Goal: Information Seeking & Learning: Check status

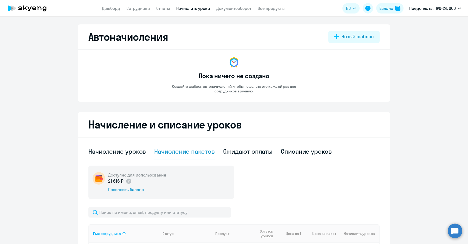
select select "10"
click at [236, 9] on link "Документооборот" at bounding box center [233, 8] width 35 height 5
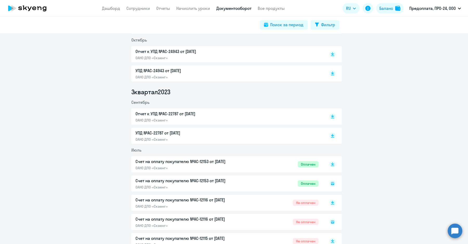
scroll to position [1856, 0]
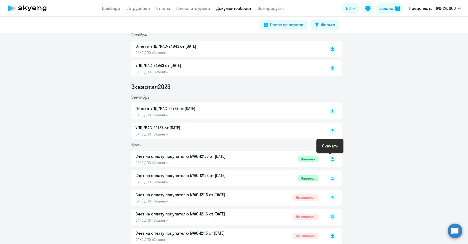
click at [331, 159] on rect at bounding box center [332, 159] width 6 height 6
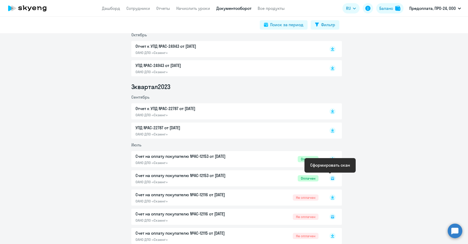
click at [331, 179] on icon at bounding box center [332, 178] width 3 height 3
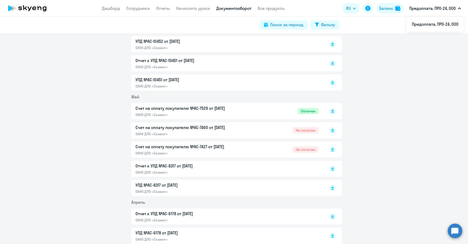
scroll to position [1371, 0]
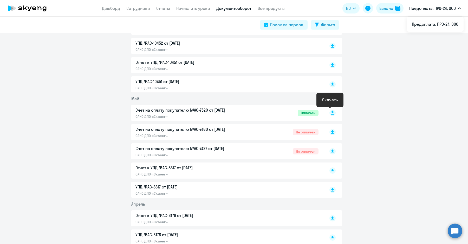
click at [329, 112] on rect at bounding box center [332, 113] width 6 height 6
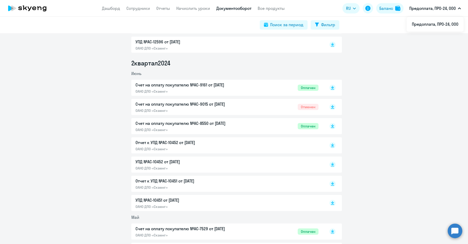
scroll to position [1247, 0]
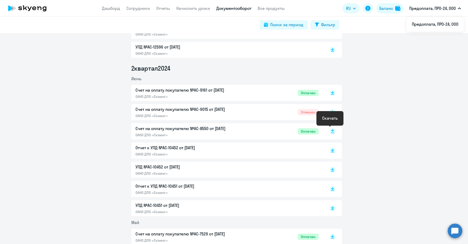
click at [329, 129] on rect at bounding box center [332, 131] width 6 height 6
click at [329, 92] on rect at bounding box center [332, 93] width 6 height 6
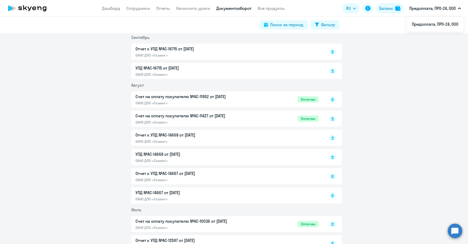
scroll to position [1000, 0]
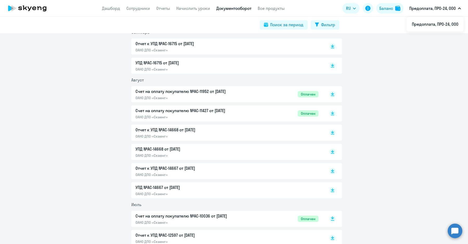
click at [331, 218] on icon at bounding box center [332, 218] width 3 height 3
click at [331, 113] on icon at bounding box center [332, 112] width 3 height 3
click at [329, 89] on div at bounding box center [326, 94] width 17 height 12
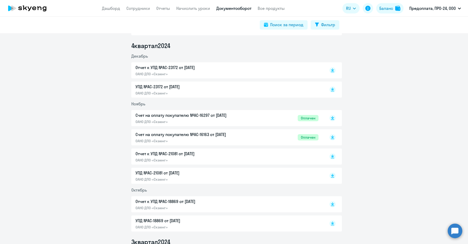
scroll to position [751, 0]
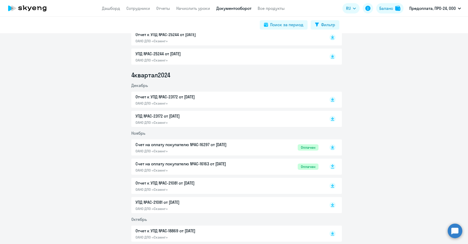
click at [329, 168] on icon at bounding box center [332, 167] width 6 height 6
click at [330, 148] on rect at bounding box center [332, 148] width 6 height 6
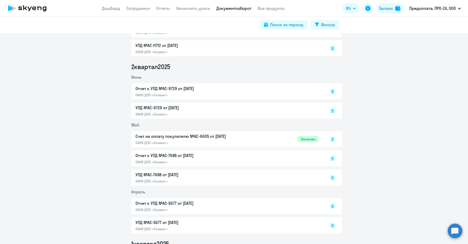
scroll to position [418, 0]
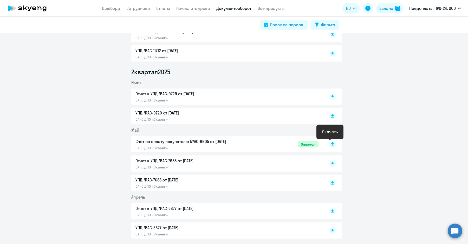
click at [332, 142] on rect at bounding box center [332, 144] width 6 height 6
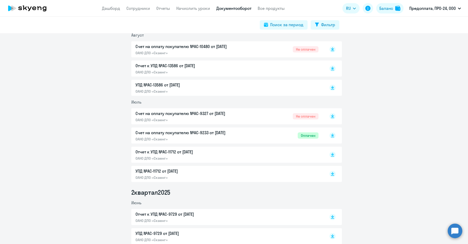
scroll to position [295, 0]
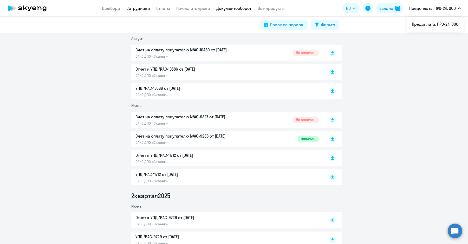
click at [144, 7] on link "Сотрудники" at bounding box center [138, 8] width 24 height 5
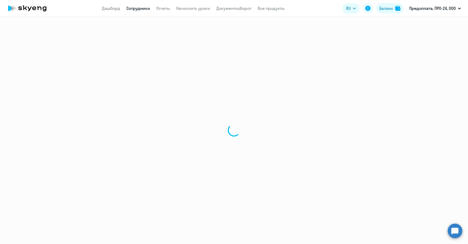
select select "30"
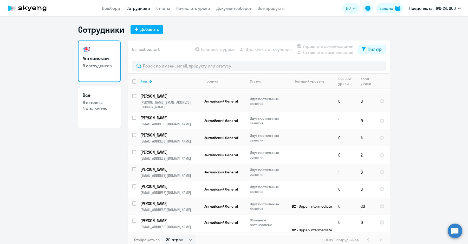
scroll to position [22, 0]
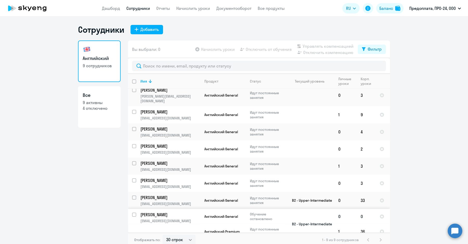
click at [161, 212] on p "[PERSON_NAME]" at bounding box center [169, 215] width 59 height 6
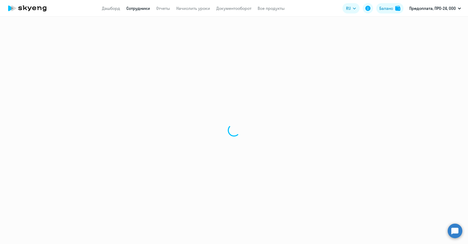
select select "english"
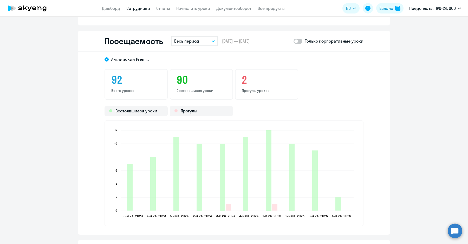
scroll to position [624, 0]
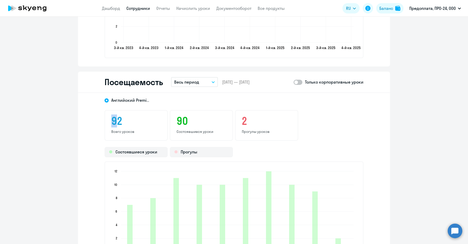
drag, startPoint x: 117, startPoint y: 122, endPoint x: 112, endPoint y: 119, distance: 5.7
click at [104, 121] on div "92 Всего уроков" at bounding box center [135, 125] width 63 height 31
click at [115, 120] on h3 "92" at bounding box center [136, 121] width 50 height 12
drag, startPoint x: 117, startPoint y: 121, endPoint x: 104, endPoint y: 123, distance: 13.2
click at [104, 123] on div "92 Всего уроков" at bounding box center [135, 125] width 63 height 31
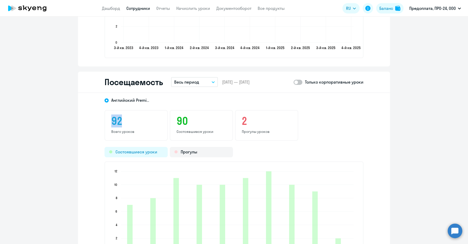
copy h3 "92"
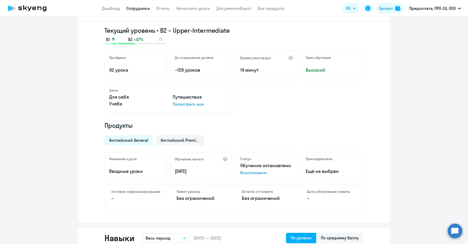
scroll to position [90, 0]
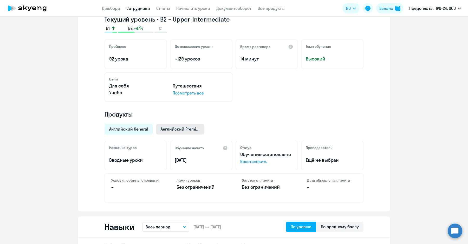
click at [161, 129] on span "Английский Premium" at bounding box center [180, 129] width 39 height 6
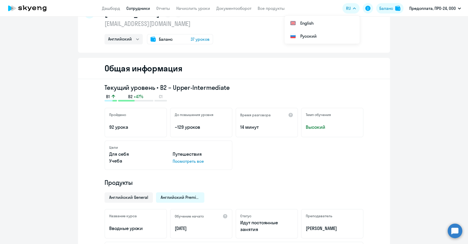
scroll to position [0, 0]
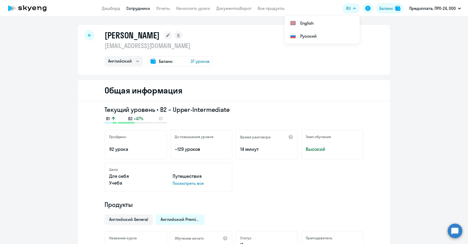
click at [87, 33] on div at bounding box center [89, 35] width 10 height 10
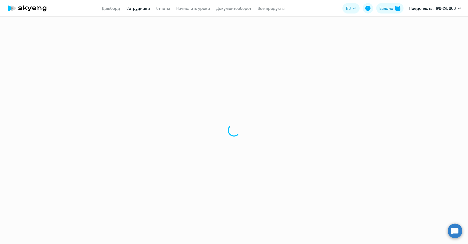
select select "30"
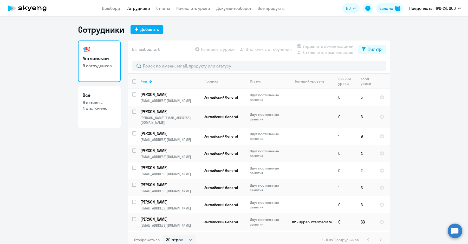
scroll to position [3, 0]
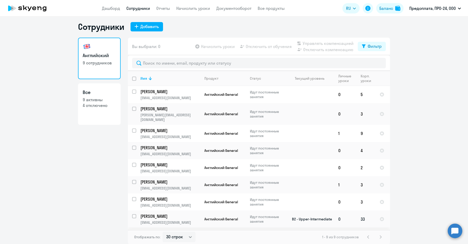
click at [186, 220] on p "[EMAIL_ADDRESS][DOMAIN_NAME]" at bounding box center [170, 222] width 60 height 5
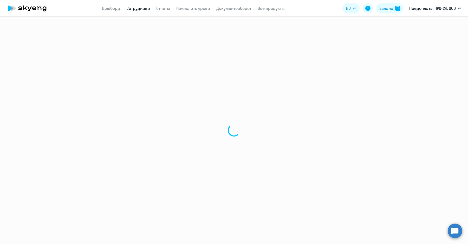
select select "english"
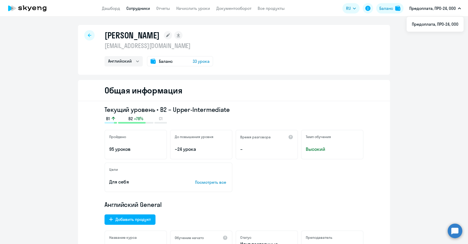
click at [90, 38] on div at bounding box center [89, 35] width 10 height 10
select select "30"
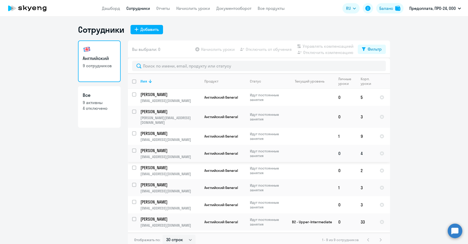
click at [189, 149] on td "[PERSON_NAME] [PERSON_NAME][EMAIL_ADDRESS][DOMAIN_NAME]" at bounding box center [168, 153] width 64 height 17
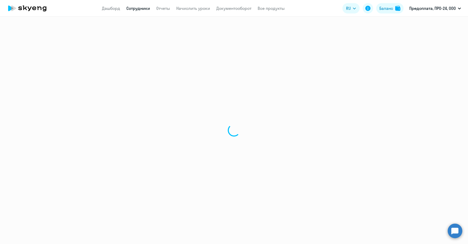
select select "english"
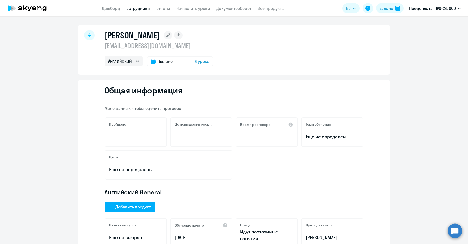
select select "30"
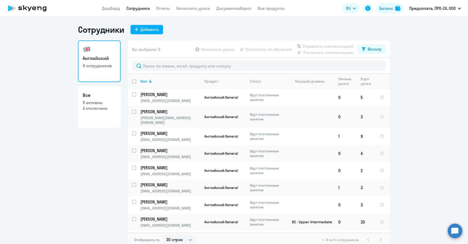
drag, startPoint x: 66, startPoint y: 122, endPoint x: 77, endPoint y: 127, distance: 12.5
click at [66, 123] on ng-component "Сотрудники Добавить Английский 9 сотрудников Все 9 активны 4 отключено Вы выбра…" at bounding box center [234, 135] width 468 height 223
click at [181, 206] on p "[EMAIL_ADDRESS][DOMAIN_NAME]" at bounding box center [170, 208] width 60 height 5
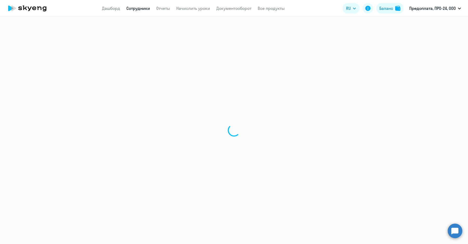
select select "english"
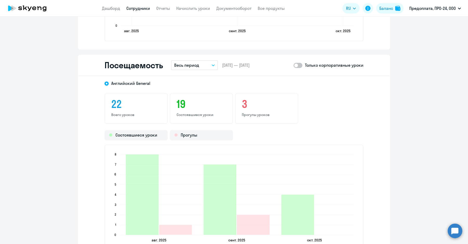
scroll to position [585, 0]
click at [107, 101] on div "22 Всего уроков" at bounding box center [135, 108] width 63 height 31
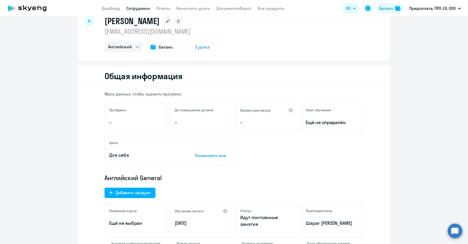
scroll to position [0, 0]
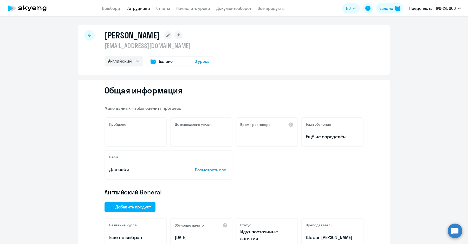
click at [84, 36] on div at bounding box center [89, 35] width 10 height 10
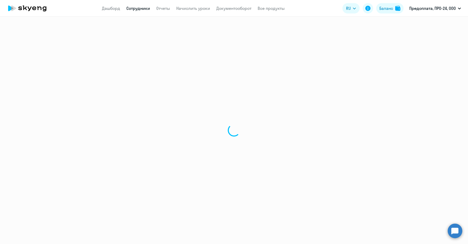
select select "30"
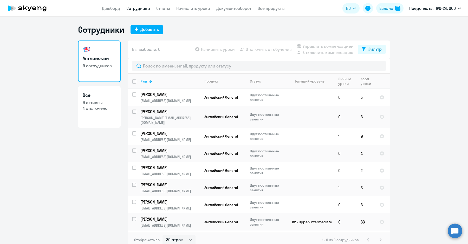
scroll to position [22, 0]
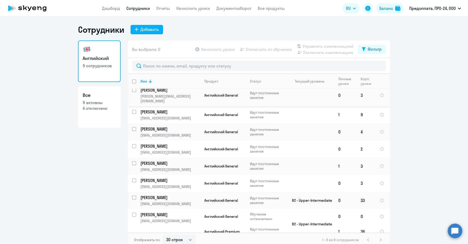
click at [197, 97] on p "[PERSON_NAME][EMAIL_ADDRESS][DOMAIN_NAME]" at bounding box center [170, 98] width 60 height 9
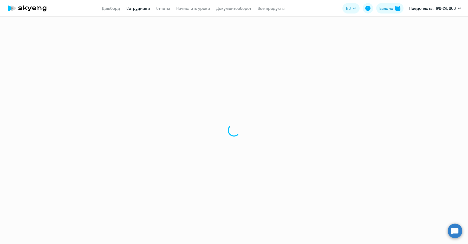
select select "english"
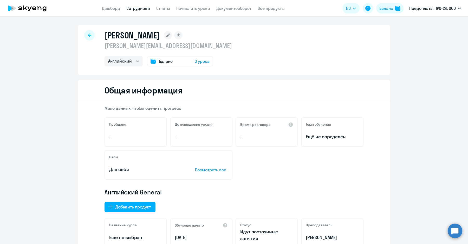
click at [172, 138] on div "До повышения уровня –" at bounding box center [201, 132] width 62 height 30
click at [87, 38] on div at bounding box center [89, 35] width 10 height 10
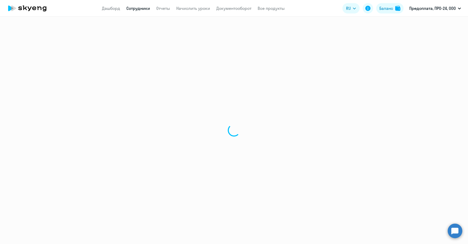
select select "30"
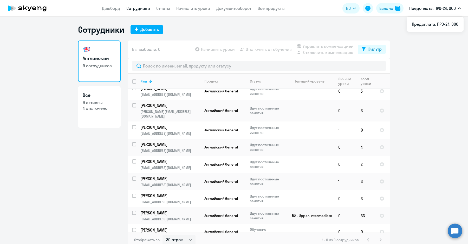
scroll to position [5, 0]
click at [172, 161] on td "[PERSON_NAME] [PERSON_NAME][EMAIL_ADDRESS][DOMAIN_NAME]" at bounding box center [168, 165] width 64 height 17
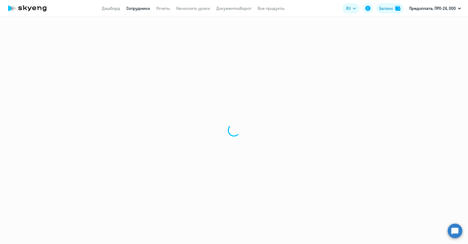
select select "english"
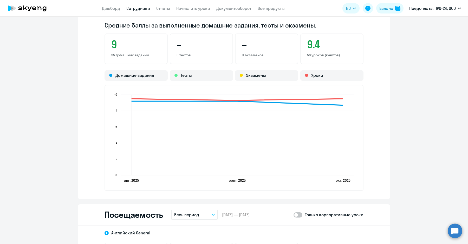
scroll to position [397, 0]
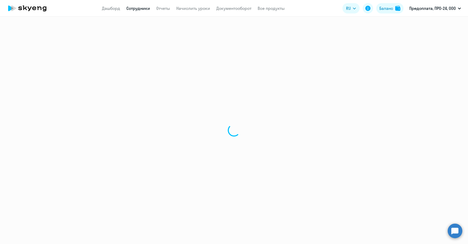
select select "30"
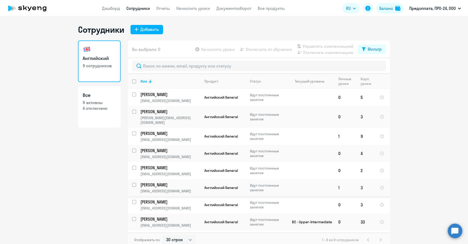
click at [181, 189] on p "[EMAIL_ADDRESS][DOMAIN_NAME]" at bounding box center [170, 191] width 60 height 5
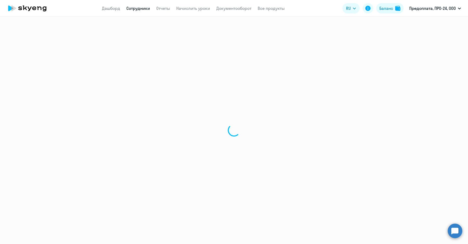
select select "english"
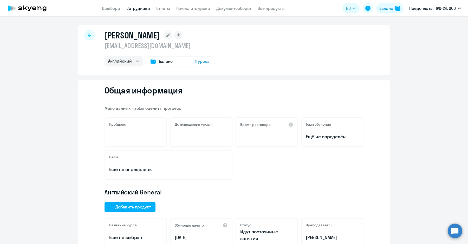
click at [84, 32] on div at bounding box center [89, 35] width 10 height 10
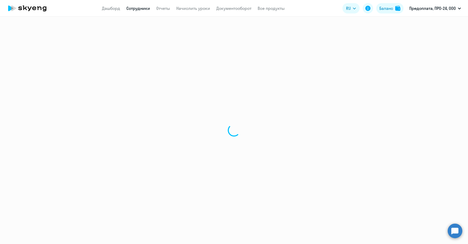
select select "30"
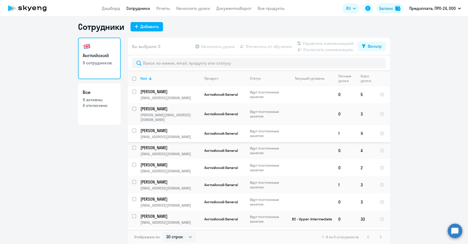
click at [172, 129] on td "[PERSON_NAME] [PERSON_NAME][EMAIL_ADDRESS][DOMAIN_NAME]" at bounding box center [168, 133] width 64 height 17
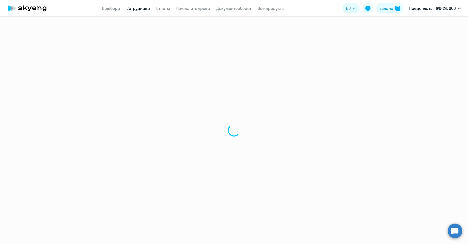
select select "english"
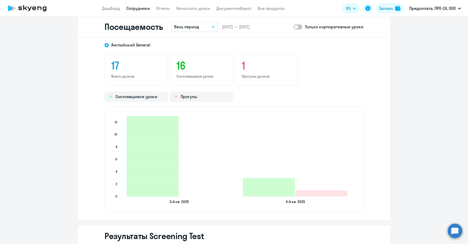
scroll to position [673, 0]
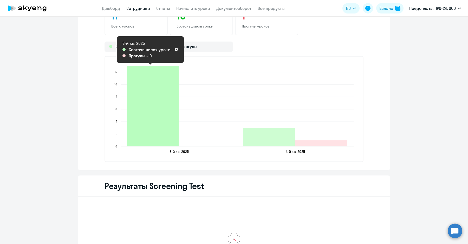
click at [159, 123] on icon "2025-09-29T17:00:00.000Z Состоявшиеся уроки 13" at bounding box center [153, 106] width 52 height 81
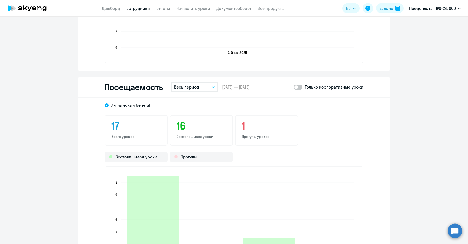
scroll to position [560, 0]
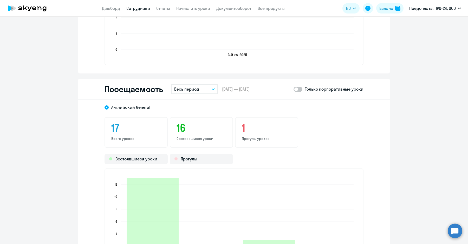
click at [203, 90] on button "Весь период" at bounding box center [194, 89] width 47 height 10
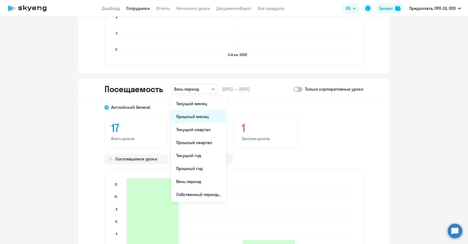
click at [201, 115] on li "Прошлый месяц" at bounding box center [198, 116] width 55 height 13
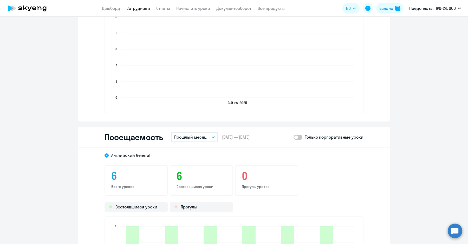
scroll to position [507, 0]
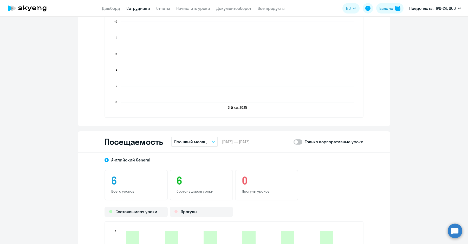
click at [206, 148] on div "Посещаемость Прошлый месяц Текущий месяц Прошлый месяц Текущий квартал [GEOGRAP…" at bounding box center [234, 142] width 312 height 21
click at [200, 141] on p "Прошлый месяц" at bounding box center [190, 142] width 32 height 6
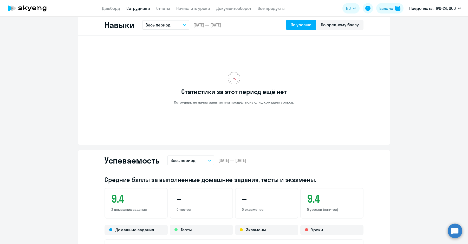
scroll to position [0, 0]
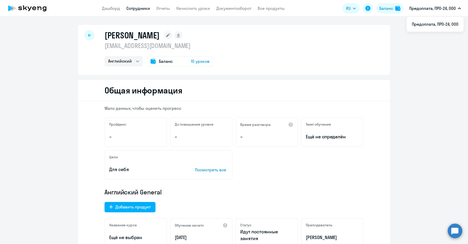
click at [91, 34] on div at bounding box center [89, 35] width 10 height 10
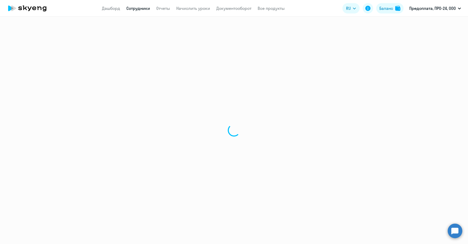
select select "30"
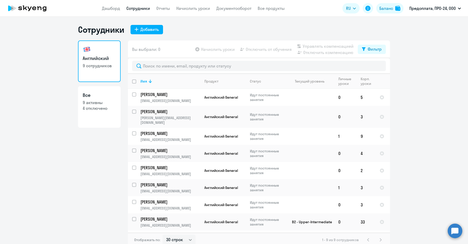
scroll to position [22, 0]
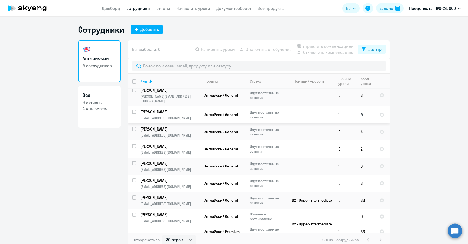
click at [170, 109] on p "[PERSON_NAME]" at bounding box center [169, 112] width 59 height 6
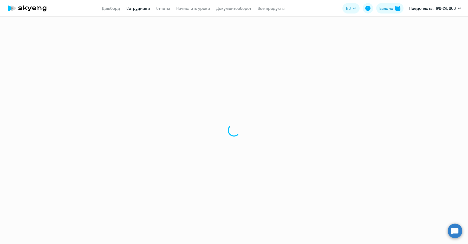
select select "english"
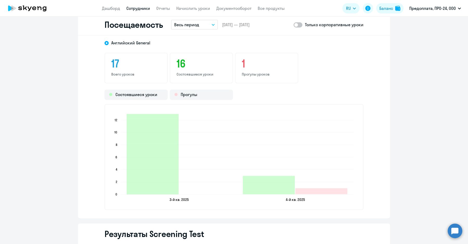
scroll to position [622, 0]
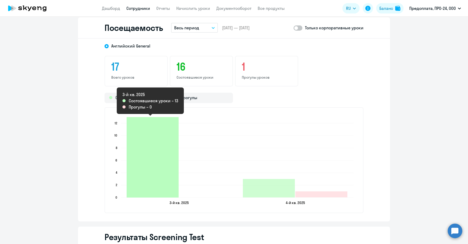
click at [164, 187] on icon "2025-09-29T17:00:00.000Z Состоявшиеся уроки 13" at bounding box center [153, 157] width 52 height 81
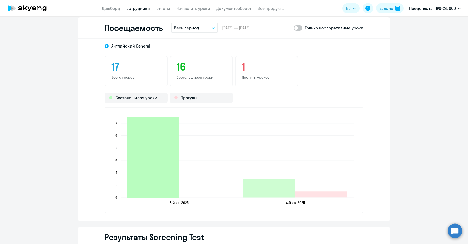
click at [161, 160] on icon "2025-09-29T17:00:00.000Z Состоявшиеся уроки 13" at bounding box center [153, 157] width 52 height 81
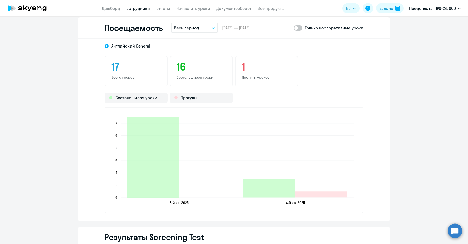
click at [204, 61] on h3 "16" at bounding box center [201, 67] width 50 height 12
click at [203, 26] on button "Весь период" at bounding box center [194, 28] width 47 height 10
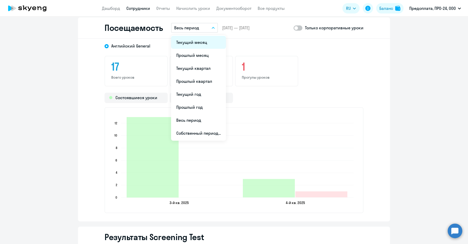
click at [201, 42] on li "Текущий месяц" at bounding box center [198, 42] width 55 height 13
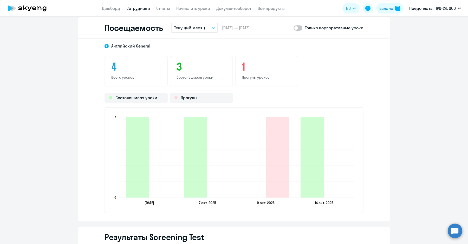
click at [206, 29] on button "Текущий месяц" at bounding box center [194, 28] width 47 height 10
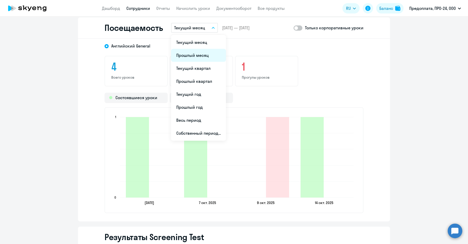
click at [194, 53] on li "Прошлый месяц" at bounding box center [198, 55] width 55 height 13
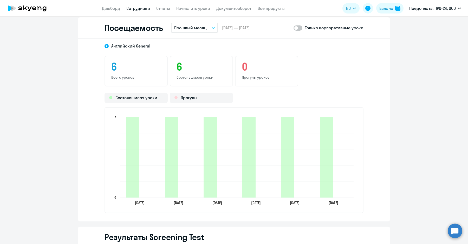
click at [233, 25] on span "[DATE] — [DATE]" at bounding box center [236, 28] width 28 height 6
click at [196, 26] on p "Прошлый месяц" at bounding box center [190, 28] width 32 height 6
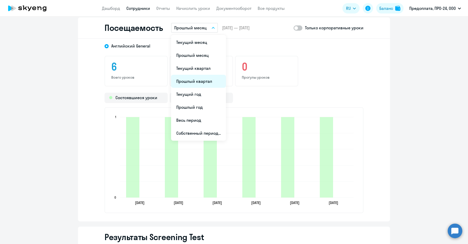
click at [199, 81] on li "Прошлый квартал" at bounding box center [198, 81] width 55 height 13
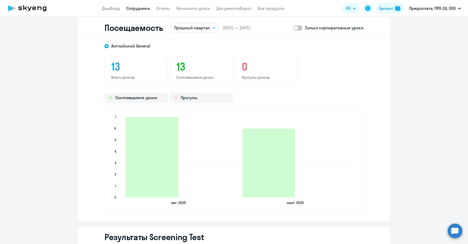
click at [211, 29] on button "Прошлый квартал" at bounding box center [194, 28] width 47 height 10
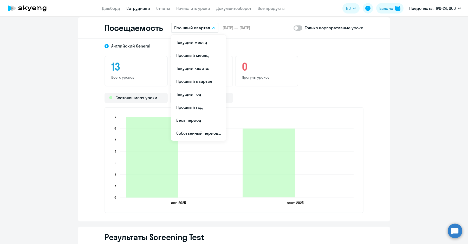
click at [306, 84] on div "13 Всего уроков 13 Состоявшиеся уроки 0 Прогулы уроков" at bounding box center [233, 71] width 259 height 31
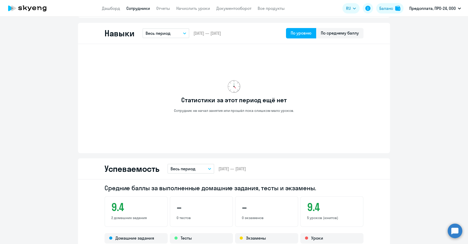
scroll to position [0, 0]
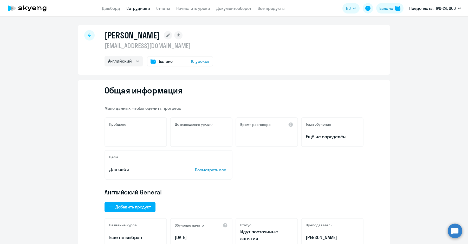
click at [86, 38] on div at bounding box center [89, 35] width 10 height 10
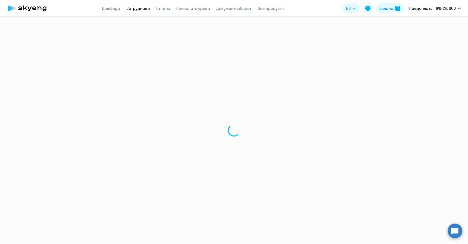
select select "30"
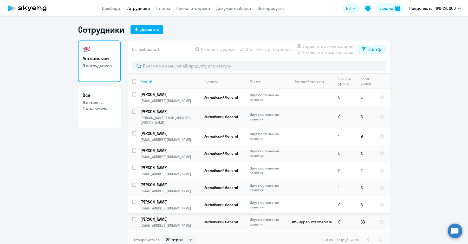
click at [184, 200] on td "[PERSON_NAME] [PERSON_NAME][EMAIL_ADDRESS][DOMAIN_NAME]" at bounding box center [168, 205] width 64 height 17
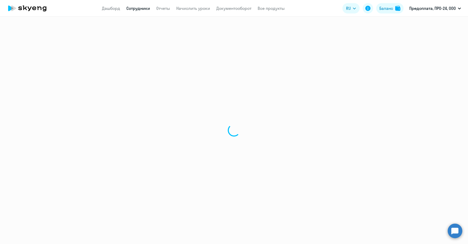
select select "english"
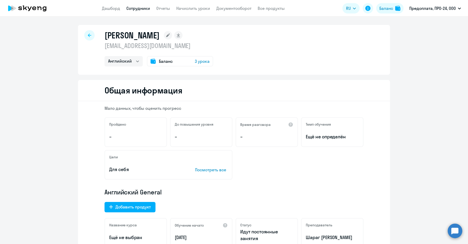
click at [85, 35] on div at bounding box center [89, 35] width 10 height 10
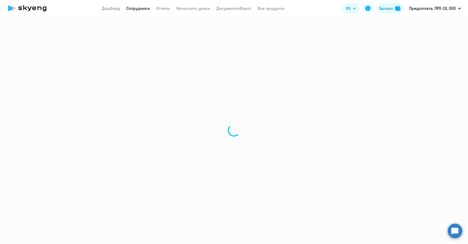
select select "30"
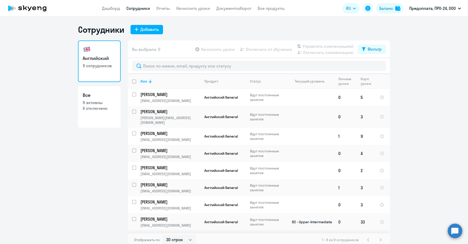
click at [185, 223] on p "[EMAIL_ADDRESS][DOMAIN_NAME]" at bounding box center [170, 225] width 60 height 5
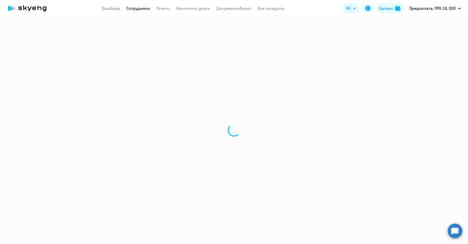
select select "english"
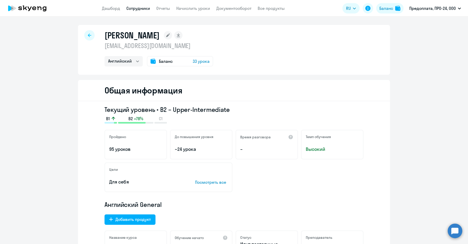
click at [88, 36] on icon at bounding box center [89, 36] width 3 height 4
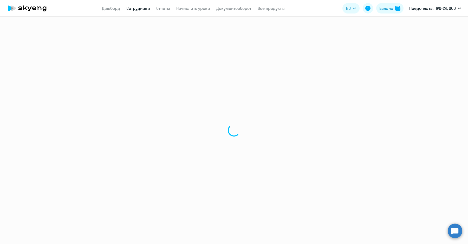
select select "30"
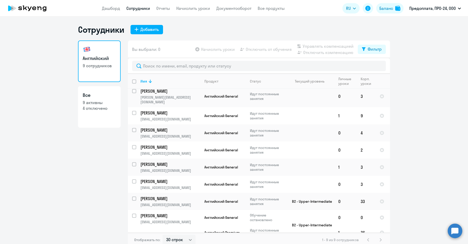
scroll to position [22, 0]
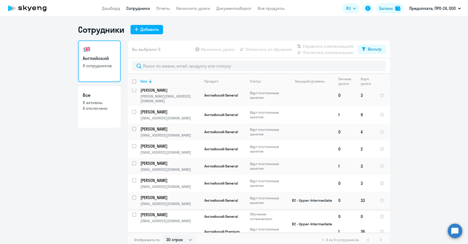
click at [148, 200] on td "[PERSON_NAME] Вячеслав [EMAIL_ADDRESS][DOMAIN_NAME]" at bounding box center [168, 200] width 64 height 17
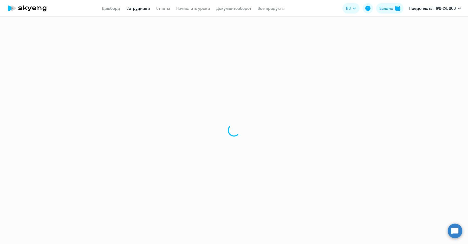
select select "english"
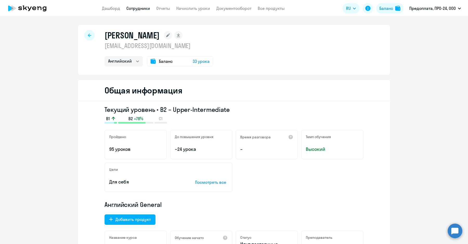
click at [189, 60] on div "Баланс 33 урока" at bounding box center [180, 61] width 66 height 10
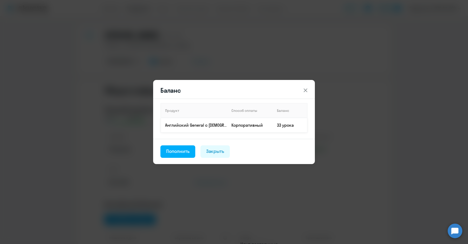
click at [224, 121] on td "Английский General с [DEMOGRAPHIC_DATA] преподавателем" at bounding box center [194, 125] width 67 height 15
click at [217, 125] on p "Английский General с [DEMOGRAPHIC_DATA] преподавателем" at bounding box center [196, 125] width 62 height 6
click at [305, 84] on div "Баланс Продукт Способ оплаты Баланс Английский General с [DEMOGRAPHIC_DATA] пре…" at bounding box center [234, 122] width 162 height 84
click at [307, 92] on icon at bounding box center [305, 90] width 6 height 6
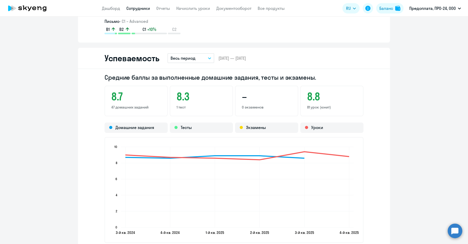
scroll to position [440, 0]
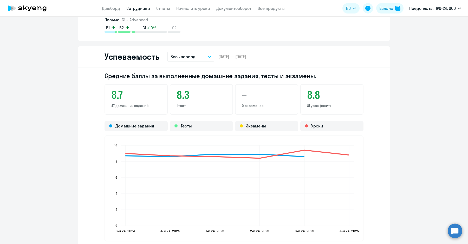
click at [187, 55] on p "Весь период" at bounding box center [183, 57] width 25 height 6
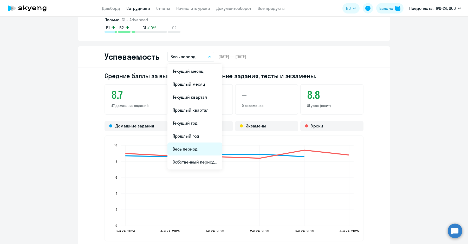
click at [184, 153] on li "Весь период" at bounding box center [194, 149] width 55 height 13
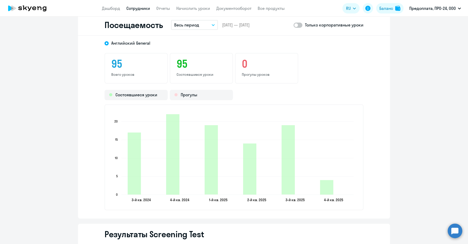
scroll to position [681, 0]
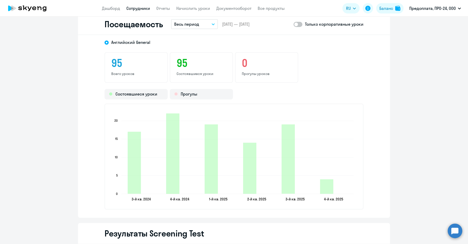
click at [120, 72] on p "Всего уроков" at bounding box center [136, 73] width 50 height 5
click at [116, 62] on h3 "95" at bounding box center [136, 63] width 50 height 12
click at [133, 93] on div "Состоявшиеся уроки" at bounding box center [135, 94] width 63 height 10
click at [144, 96] on div "Состоявшиеся уроки" at bounding box center [135, 94] width 63 height 10
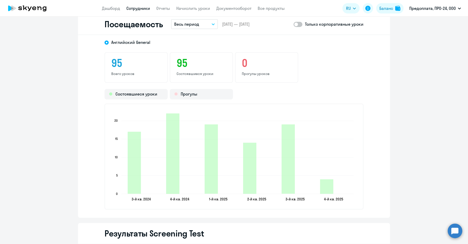
click at [154, 161] on icon "3-й кв. 2024 3-й кв. 2024 4-й кв. 2024 4-й кв. 2024 1-й кв. 2025 1-й кв. 2025 2…" at bounding box center [233, 156] width 247 height 91
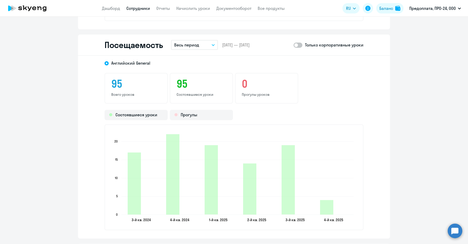
scroll to position [643, 0]
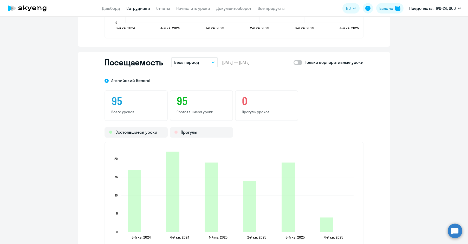
click at [293, 61] on span at bounding box center [297, 62] width 9 height 5
click at [293, 62] on input "checkbox" at bounding box center [293, 62] width 0 height 0
checkbox input "true"
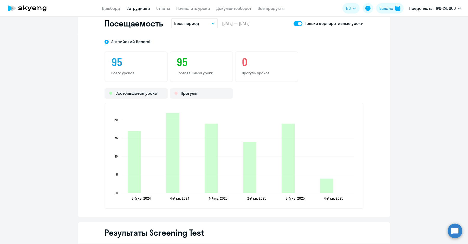
scroll to position [684, 0]
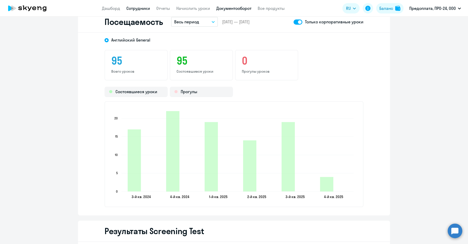
click at [236, 8] on link "Документооборот" at bounding box center [233, 8] width 35 height 5
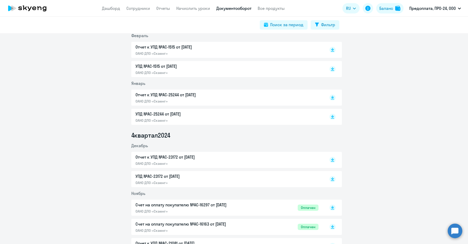
scroll to position [768, 0]
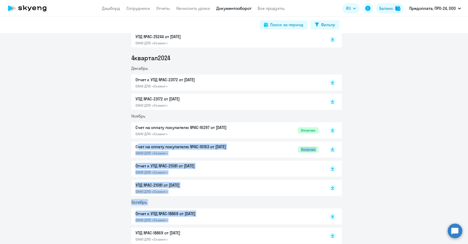
drag, startPoint x: 463, startPoint y: 121, endPoint x: 463, endPoint y: 214, distance: 93.6
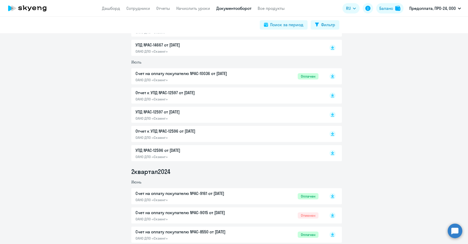
scroll to position [1129, 0]
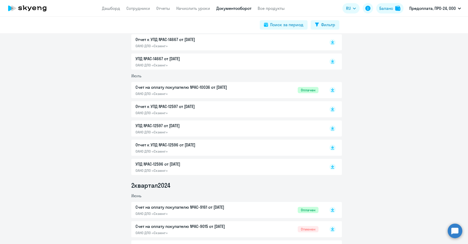
click at [197, 145] on p "Отчет к УПД №AC-12596 от [DATE]" at bounding box center [189, 145] width 109 height 6
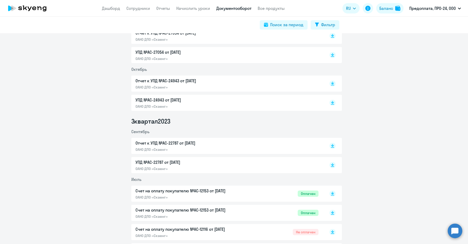
scroll to position [1823, 0]
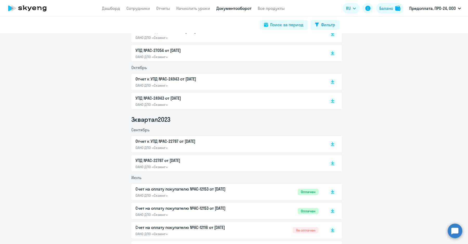
click at [182, 142] on p "Отчет к УПД №AC-22787 от [DATE]" at bounding box center [189, 141] width 109 height 6
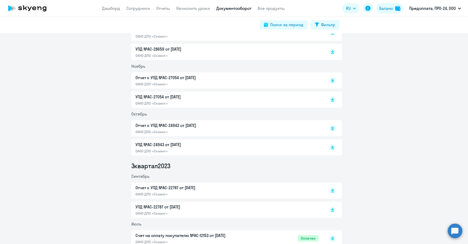
scroll to position [1770, 0]
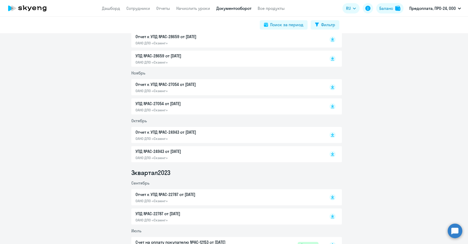
click at [309, 133] on div "Отчет к УПД №AC-24943 от [DATE] ОАНО ДПО «Скаенг»" at bounding box center [226, 135] width 183 height 12
click at [295, 134] on div "Отчет к УПД №AC-24943 от [DATE] ОАНО ДПО «Скаенг»" at bounding box center [226, 135] width 183 height 12
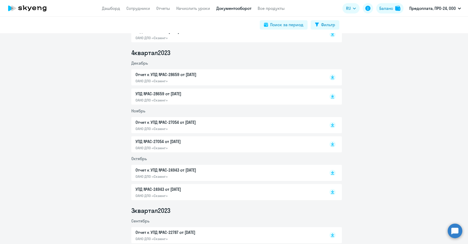
scroll to position [1724, 0]
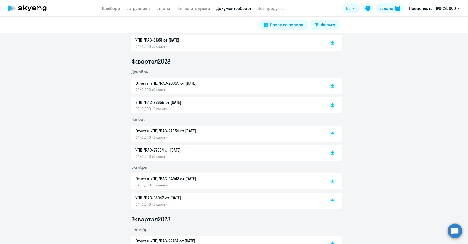
click at [166, 130] on p "Отчет к УПД №AC-27054 от [DATE]" at bounding box center [189, 131] width 109 height 6
click at [201, 85] on p "Отчет к УПД №AC-28659 от [DATE]" at bounding box center [189, 83] width 109 height 6
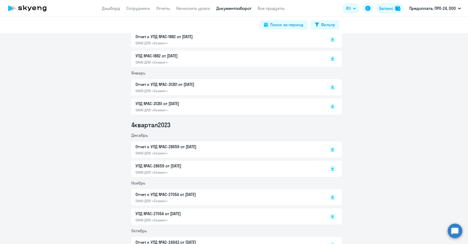
scroll to position [1646, 0]
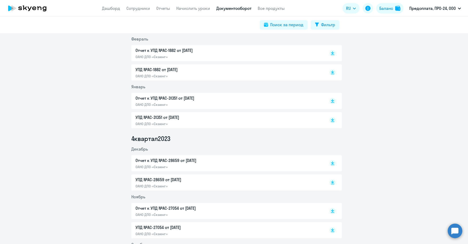
click at [241, 100] on p "Отчет к УПД №AC-31351 от [DATE]" at bounding box center [189, 98] width 109 height 6
click at [225, 98] on p "Отчет к УПД №AC-31351 от [DATE]" at bounding box center [189, 98] width 109 height 6
click at [189, 51] on p "Отчет к УПД №AC-1882 от [DATE]" at bounding box center [189, 50] width 109 height 6
click at [218, 52] on p "Отчет к УПД №AC-1882 от [DATE]" at bounding box center [189, 50] width 109 height 6
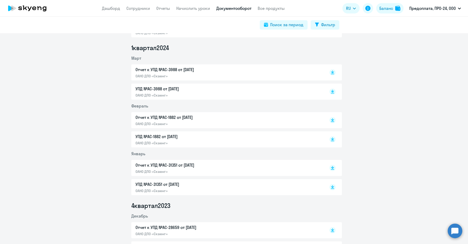
scroll to position [1553, 0]
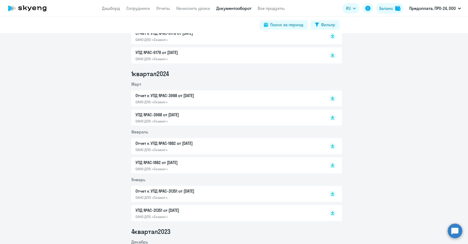
click at [256, 100] on div "Отчет к УПД №AC-3988 от [DATE] ОАНО ДПО «Скаенг»" at bounding box center [226, 99] width 183 height 12
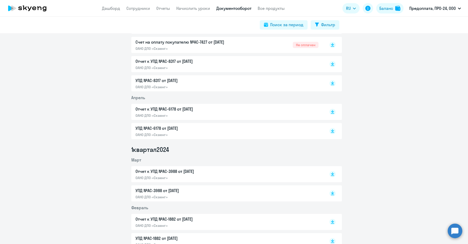
scroll to position [1460, 0]
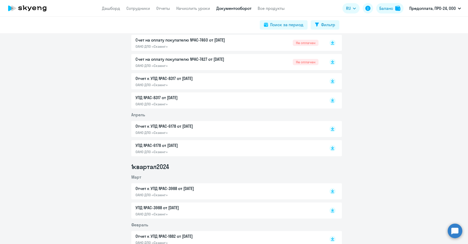
click at [256, 129] on div "Отчет к УПД №AC-6178 от [DATE] ОАНО ДПО «Скаенг»" at bounding box center [226, 129] width 183 height 12
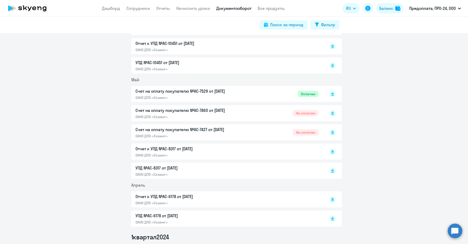
scroll to position [1383, 0]
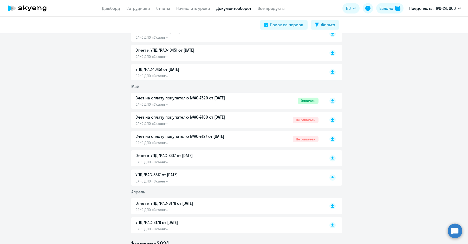
click at [260, 153] on div "Отчет к УПД №AC-8317 от [DATE] ОАНО ДПО «Скаенг»" at bounding box center [226, 159] width 183 height 12
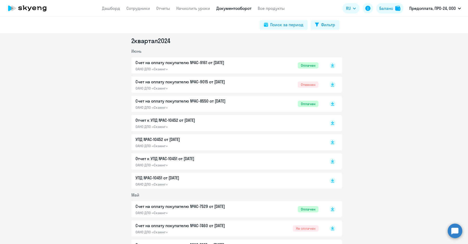
scroll to position [1272, 0]
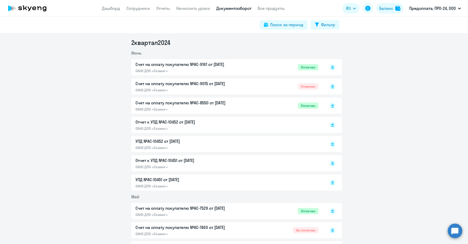
click at [217, 159] on p "Отчет к УПД №AC-10451 от [DATE]" at bounding box center [189, 161] width 109 height 6
click at [194, 125] on div "Отчет к УПД №AC-10452 от [DATE] ОАНО ДПО «Скаенг»" at bounding box center [189, 125] width 109 height 12
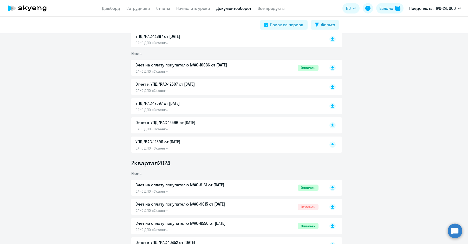
scroll to position [1145, 0]
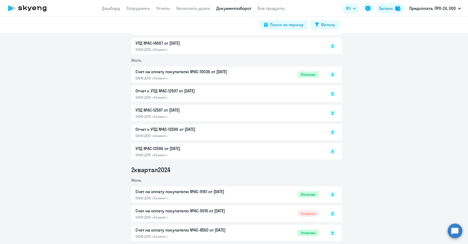
click at [224, 127] on p "Отчет к УПД №AC-12596 от [DATE]" at bounding box center [189, 129] width 109 height 6
click at [183, 90] on p "Отчет к УПД №AC-12597 от [DATE]" at bounding box center [189, 91] width 109 height 6
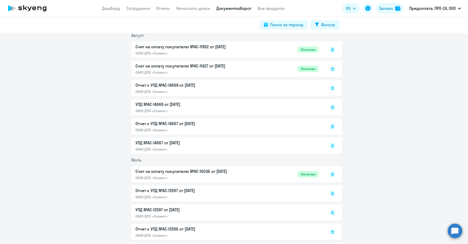
scroll to position [1043, 0]
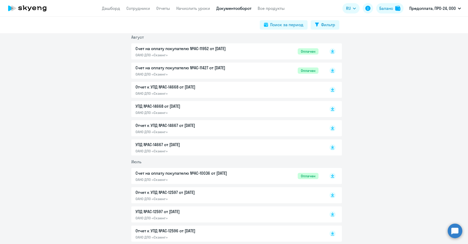
click at [229, 130] on p "ОАНО ДПО «Скаенг»" at bounding box center [189, 132] width 109 height 5
click at [179, 88] on p "Отчет к УПД №AC-14668 от [DATE]" at bounding box center [189, 87] width 109 height 6
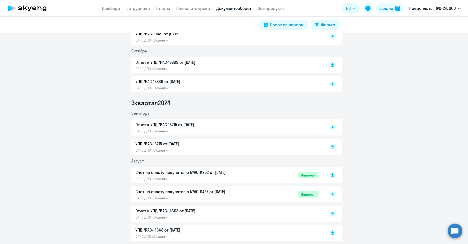
scroll to position [918, 0]
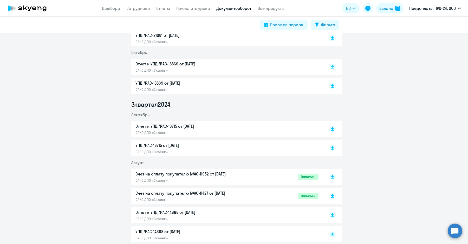
click at [248, 130] on div "Отчет к УПД №AC-16715 от [DATE] ОАНО ДПО «Скаенг»" at bounding box center [226, 129] width 183 height 12
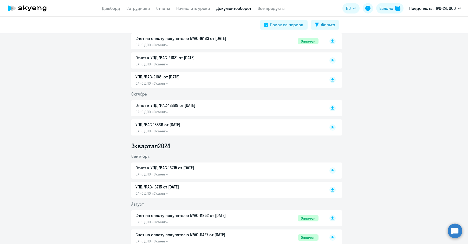
scroll to position [851, 0]
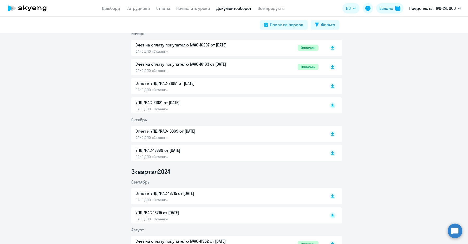
click at [230, 135] on p "ОАНО ДПО «Скаенг»" at bounding box center [189, 137] width 109 height 5
click at [185, 86] on p "Отчет к УПД №AC-21081 от [DATE]" at bounding box center [189, 83] width 109 height 6
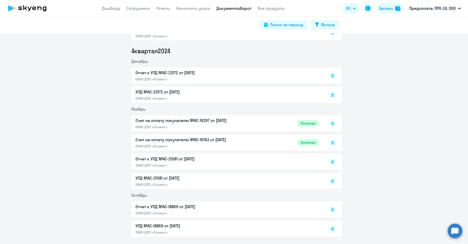
scroll to position [773, 0]
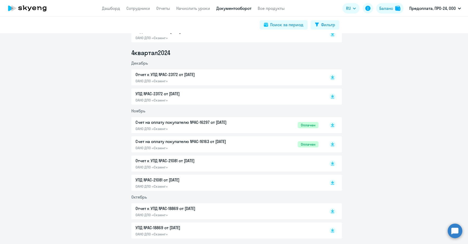
click at [244, 77] on div "Отчет к УПД №AC-23172 от [DATE] ОАНО ДПО «Скаенг»" at bounding box center [226, 77] width 183 height 12
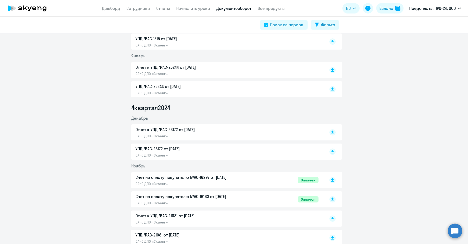
scroll to position [690, 0]
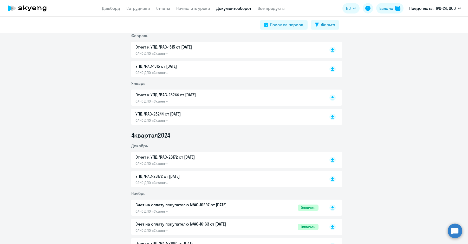
click at [241, 98] on div "Отчет к УПД №AC-25244 от [DATE] ОАНО ДПО «Скаенг»" at bounding box center [189, 98] width 109 height 12
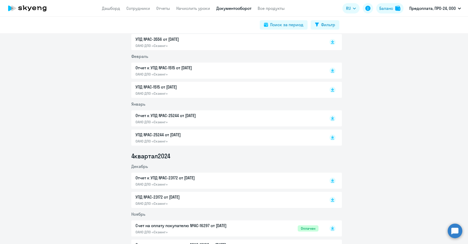
click at [230, 69] on p "Отчет к УПД №AC-1515 от [DATE]" at bounding box center [189, 68] width 109 height 6
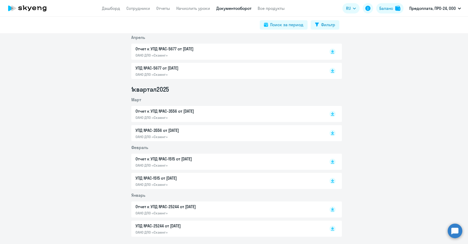
scroll to position [568, 0]
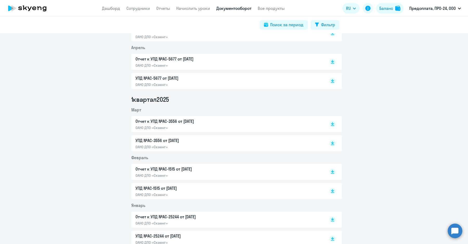
click at [262, 123] on div "Отчет к УПД №AC-3556 от [DATE] ОАНО ДПО «Скаенг»" at bounding box center [226, 124] width 183 height 12
click at [226, 59] on p "Отчет к УПД №AC-5677 от [DATE]" at bounding box center [189, 59] width 109 height 6
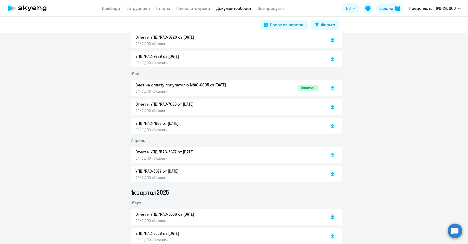
scroll to position [465, 0]
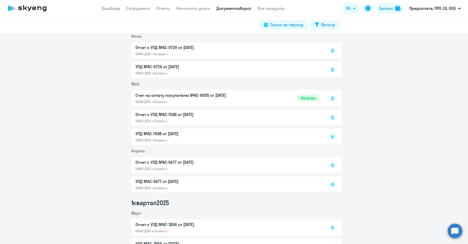
click at [239, 114] on p "Отчет к УПД №AC-7688 от [DATE]" at bounding box center [189, 115] width 109 height 6
click at [185, 48] on p "Отчет к УПД №AC-9729 от [DATE]" at bounding box center [189, 47] width 109 height 6
click at [139, 4] on app-header "Дашборд Сотрудники Отчеты Начислить уроки Документооборот Все продукты Дашборд …" at bounding box center [234, 8] width 468 height 17
click at [139, 8] on link "Сотрудники" at bounding box center [138, 8] width 24 height 5
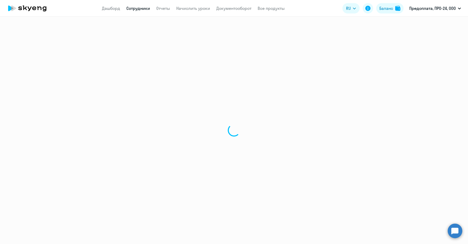
select select "30"
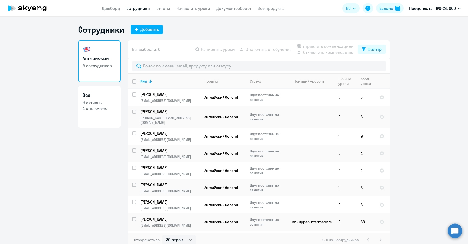
scroll to position [3, 0]
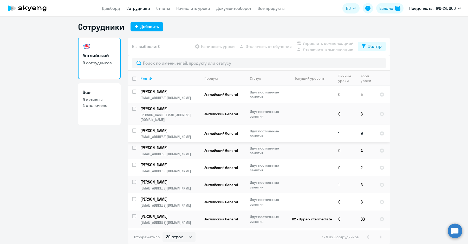
click at [179, 135] on p "[EMAIL_ADDRESS][DOMAIN_NAME]" at bounding box center [170, 137] width 60 height 5
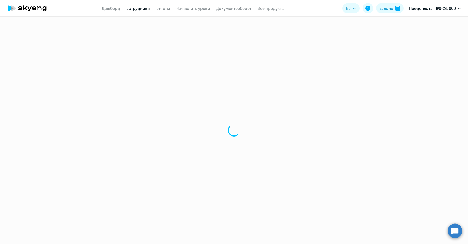
select select "english"
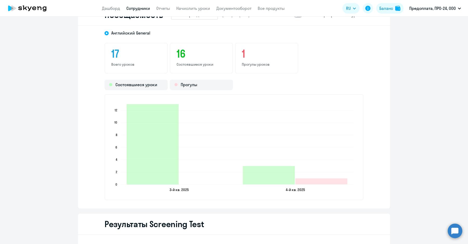
scroll to position [632, 0]
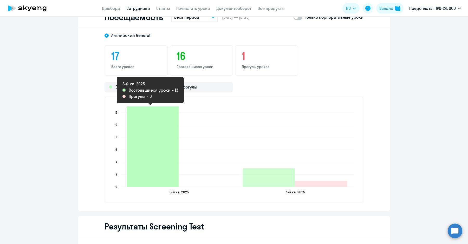
click at [150, 163] on icon "2025-09-29T17:00:00.000Z Состоявшиеся уроки 13" at bounding box center [153, 147] width 52 height 81
click at [159, 163] on icon "2025-09-29T17:00:00.000Z Состоявшиеся уроки 13" at bounding box center [153, 147] width 52 height 81
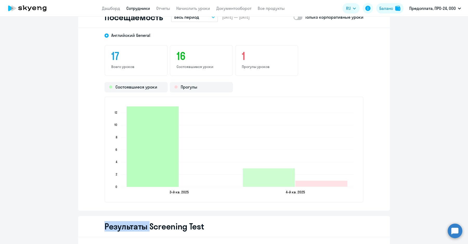
click at [159, 163] on icon "2025-09-29T17:00:00.000Z Состоявшиеся уроки 13" at bounding box center [153, 147] width 52 height 81
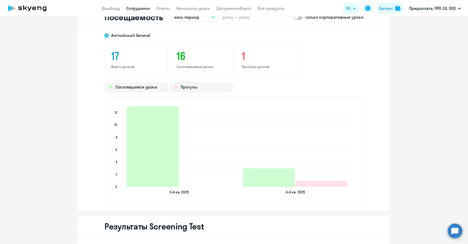
click at [134, 67] on p "Всего уроков" at bounding box center [136, 66] width 50 height 5
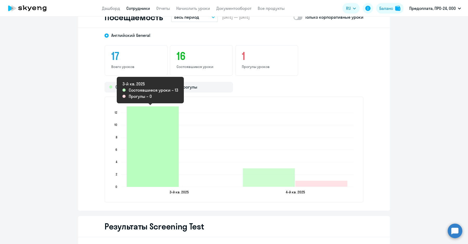
click at [166, 128] on icon "2025-09-29T17:00:00.000Z Состоявшиеся уроки 13" at bounding box center [153, 147] width 52 height 81
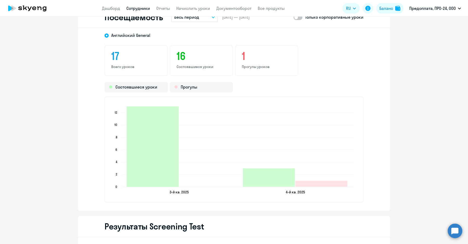
click at [200, 15] on app-header "Дашборд Сотрудники Отчеты Начислить уроки Документооборот Все продукты Дашборд …" at bounding box center [234, 8] width 468 height 17
click at [201, 17] on button "Весь период" at bounding box center [194, 17] width 47 height 10
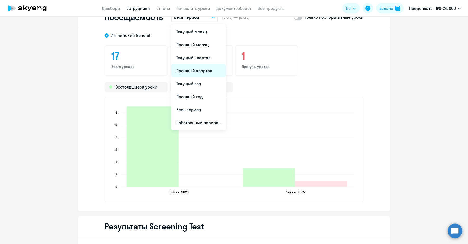
click at [201, 68] on li "Прошлый квартал" at bounding box center [198, 70] width 55 height 13
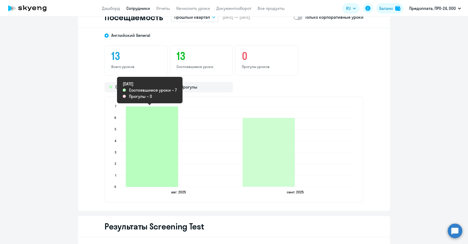
click at [157, 162] on icon "2025-08-27T17:00:00.000Z Состоявшиеся уроки 7" at bounding box center [152, 147] width 52 height 81
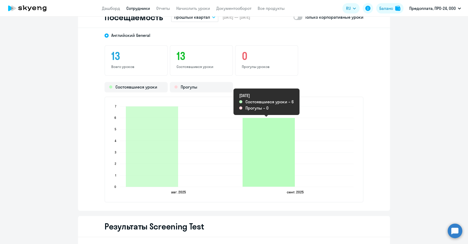
click at [275, 152] on icon "2025-09-29T17:00:00.000Z Состоявшиеся уроки 6" at bounding box center [269, 152] width 52 height 69
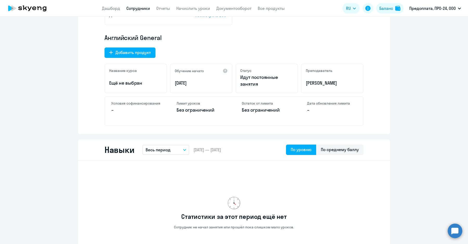
scroll to position [0, 0]
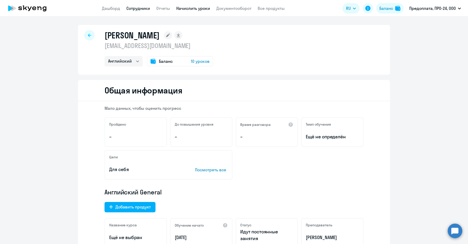
click at [193, 11] on link "Начислить уроки" at bounding box center [193, 8] width 34 height 5
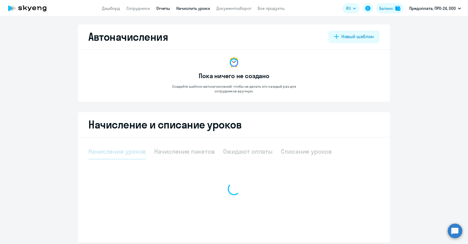
select select "10"
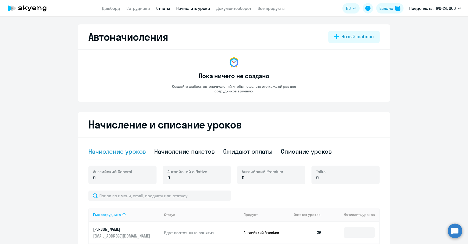
click at [164, 7] on link "Отчеты" at bounding box center [163, 8] width 14 height 5
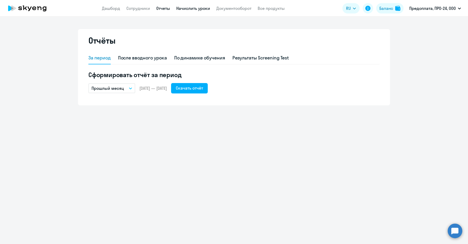
click at [195, 7] on link "Начислить уроки" at bounding box center [193, 8] width 34 height 5
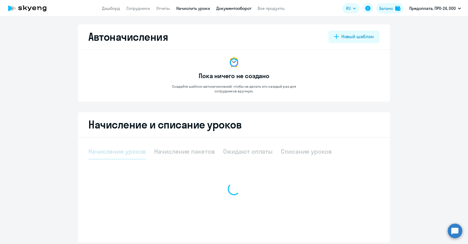
select select "10"
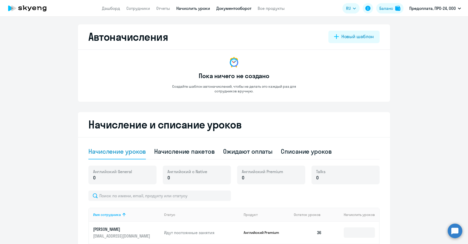
click at [223, 11] on link "Документооборот" at bounding box center [233, 8] width 35 height 5
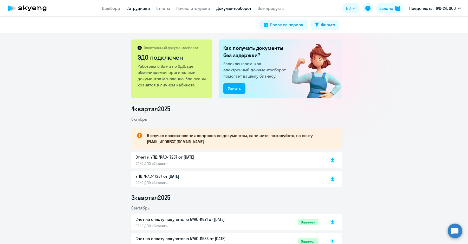
click at [135, 9] on link "Сотрудники" at bounding box center [138, 8] width 24 height 5
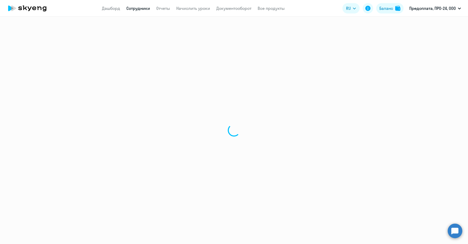
select select "30"
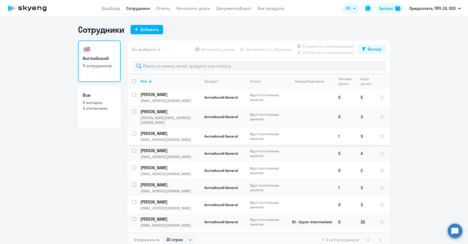
click at [181, 132] on td "[PERSON_NAME] [PERSON_NAME][EMAIL_ADDRESS][DOMAIN_NAME]" at bounding box center [168, 136] width 64 height 17
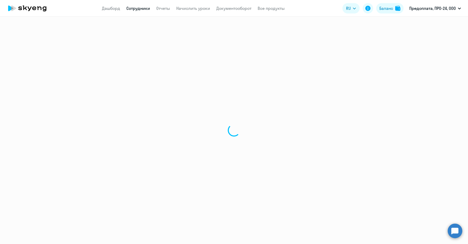
select select "english"
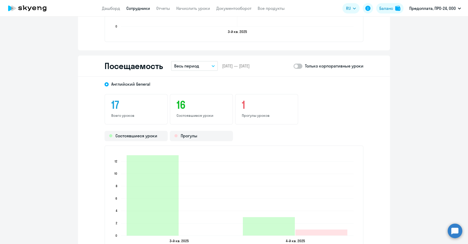
scroll to position [592, 0]
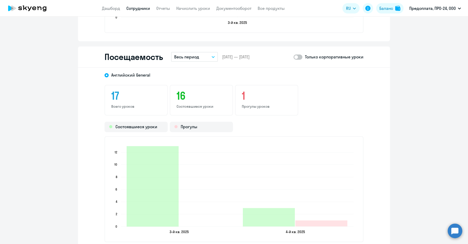
drag, startPoint x: 459, startPoint y: 193, endPoint x: 458, endPoint y: 196, distance: 2.7
click at [211, 55] on button "Весь период" at bounding box center [194, 57] width 47 height 10
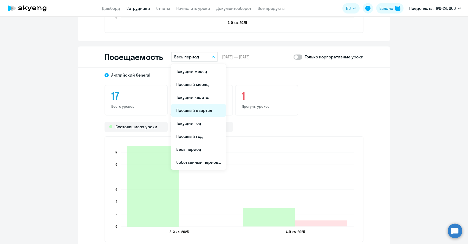
click at [191, 107] on li "Прошлый квартал" at bounding box center [198, 110] width 55 height 13
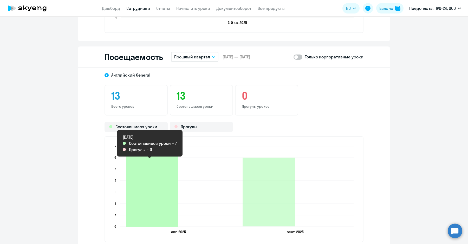
click at [152, 200] on icon "2025-08-27T17:00:00.000Z Состоявшиеся уроки 7" at bounding box center [152, 188] width 52 height 77
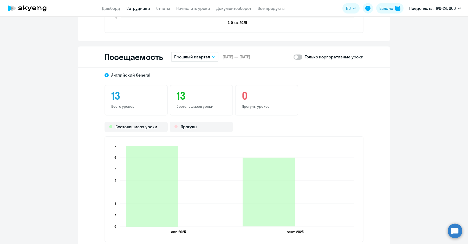
click at [203, 56] on p "Прошлый квартал" at bounding box center [192, 57] width 36 height 6
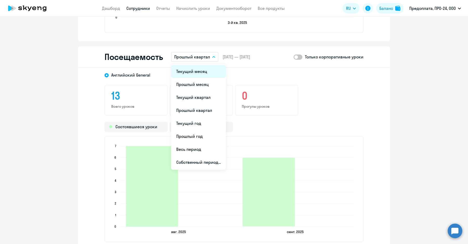
click at [204, 76] on li "Текущий месяц" at bounding box center [198, 71] width 55 height 13
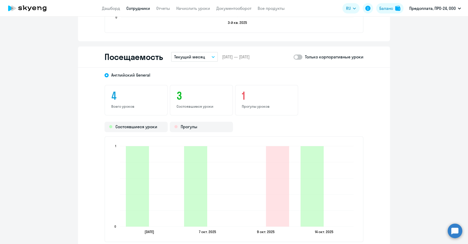
click at [207, 56] on button "Текущий месяц" at bounding box center [194, 57] width 47 height 10
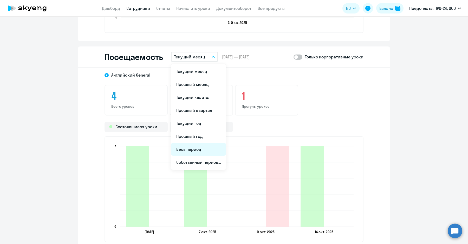
click at [203, 145] on li "Весь период" at bounding box center [198, 149] width 55 height 13
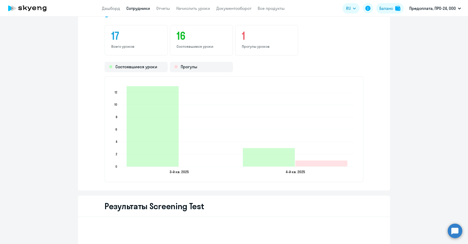
scroll to position [650, 0]
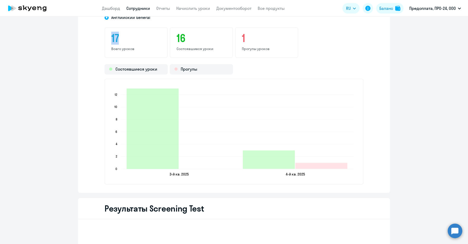
drag, startPoint x: 107, startPoint y: 35, endPoint x: 118, endPoint y: 37, distance: 11.1
click at [118, 37] on div "17 Всего уроков" at bounding box center [135, 42] width 63 height 31
